Goal: Navigation & Orientation: Find specific page/section

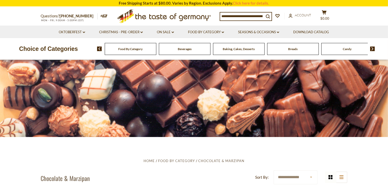
click at [344, 48] on span "Candy" at bounding box center [347, 49] width 9 height 4
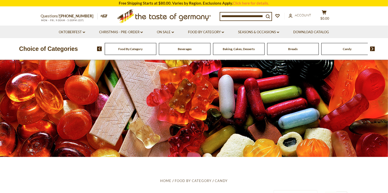
click at [136, 51] on span "Food By Category" at bounding box center [130, 49] width 24 height 4
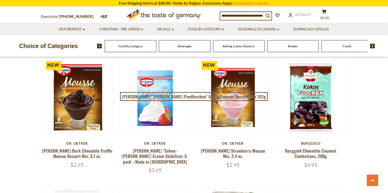
scroll to position [357, 0]
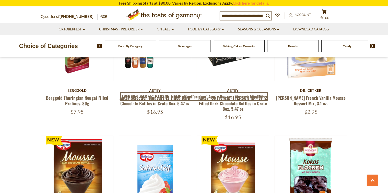
click at [156, 50] on div "Baking, Cakes, Desserts" at bounding box center [131, 46] width 52 height 12
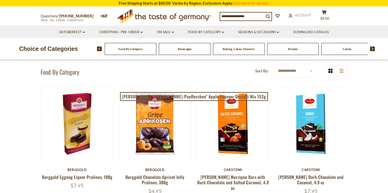
scroll to position [0, 0]
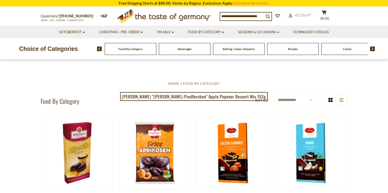
click at [311, 101] on select "**********" at bounding box center [295, 100] width 44 height 14
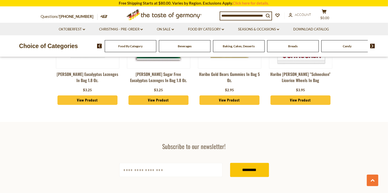
scroll to position [1396, 0]
